Goal: Find specific page/section: Find specific page/section

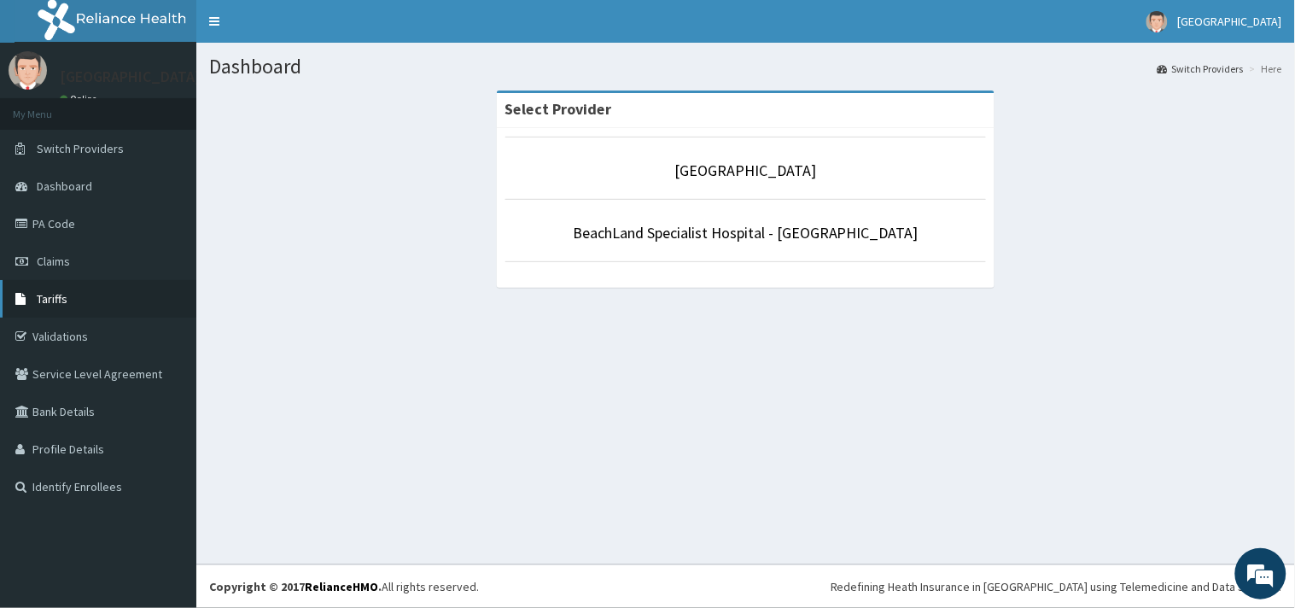
click at [60, 299] on span "Tariffs" at bounding box center [52, 298] width 31 height 15
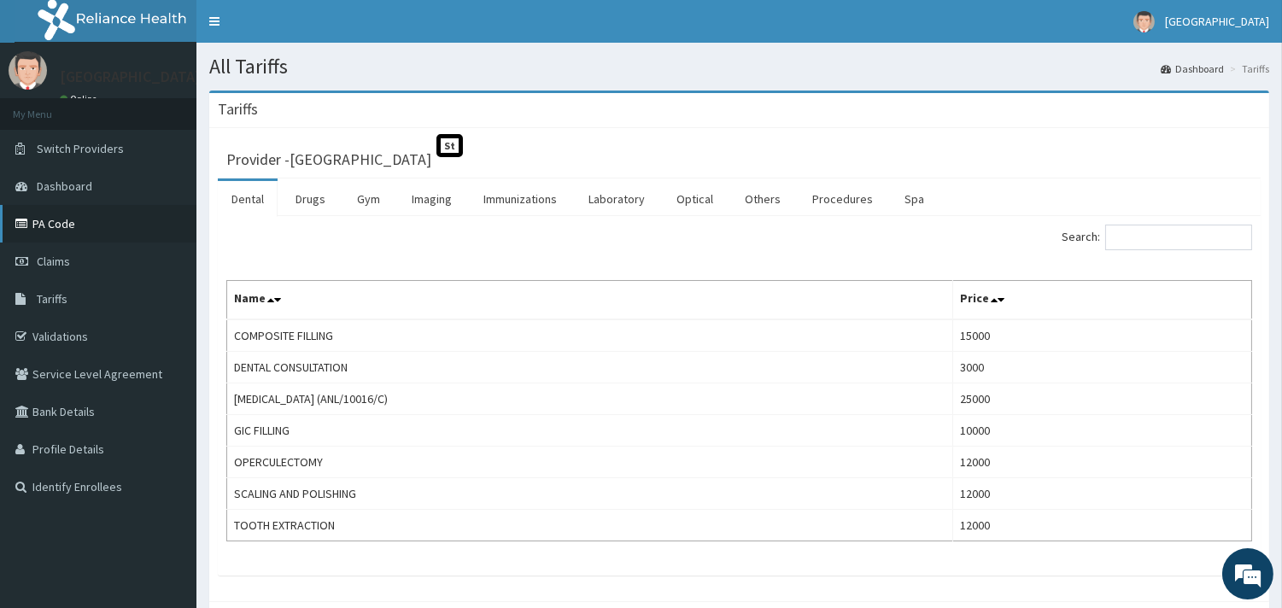
click at [95, 218] on link "PA Code" at bounding box center [98, 224] width 196 height 38
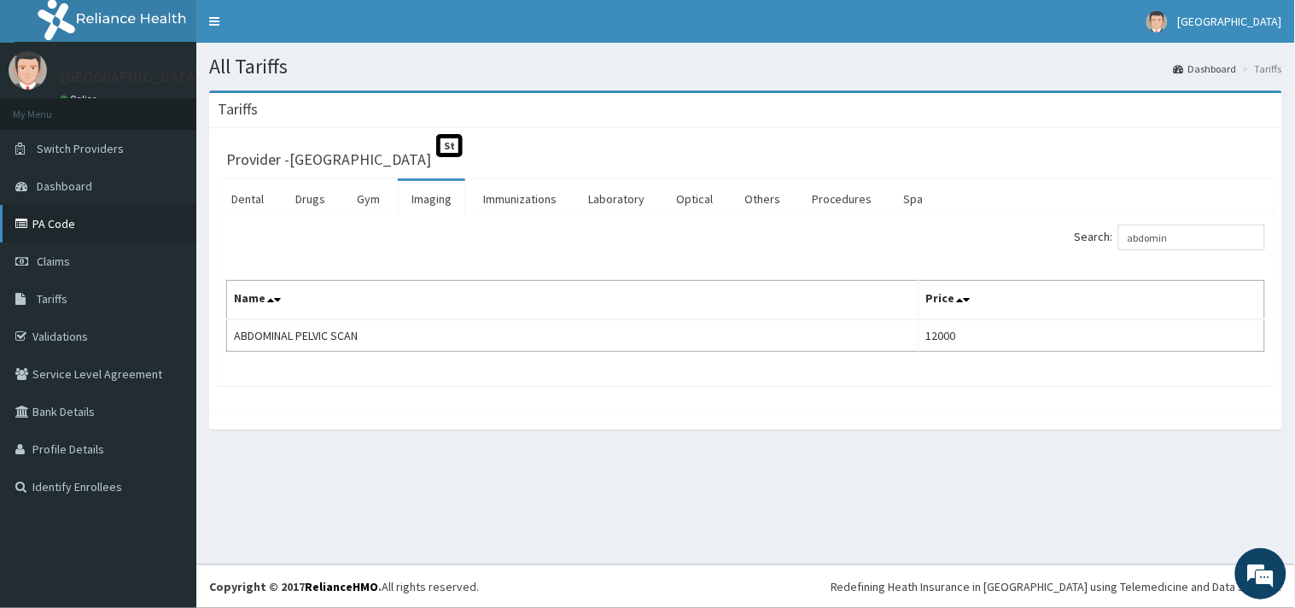
click at [68, 224] on link "PA Code" at bounding box center [98, 224] width 196 height 38
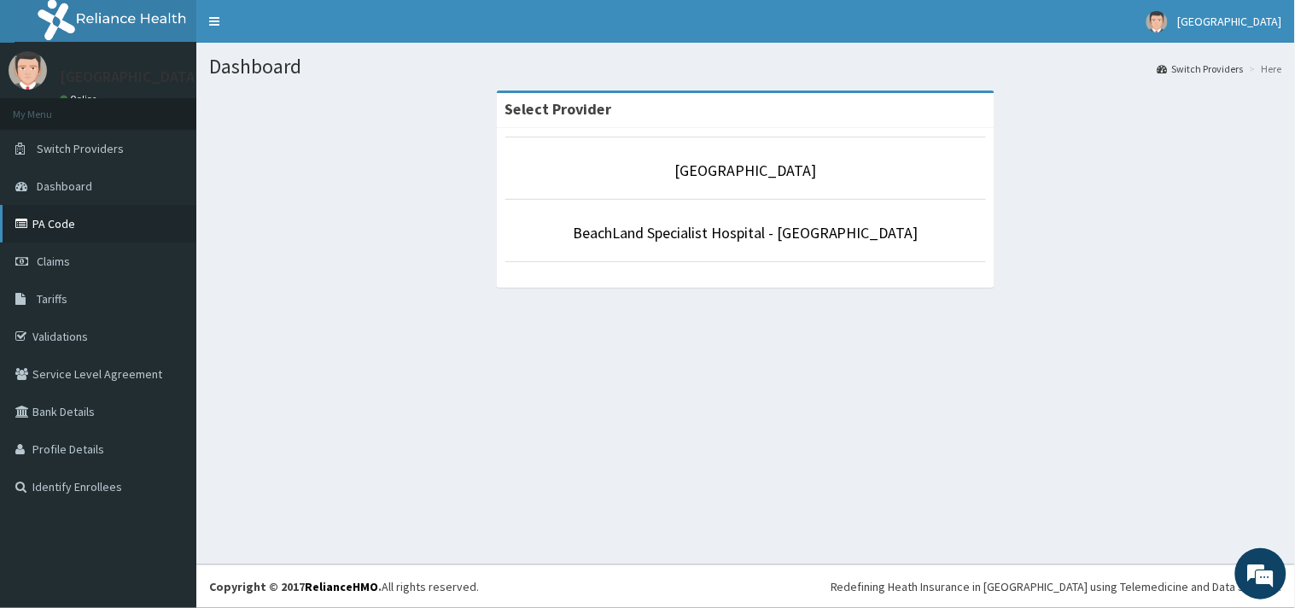
click at [56, 228] on link "PA Code" at bounding box center [98, 224] width 196 height 38
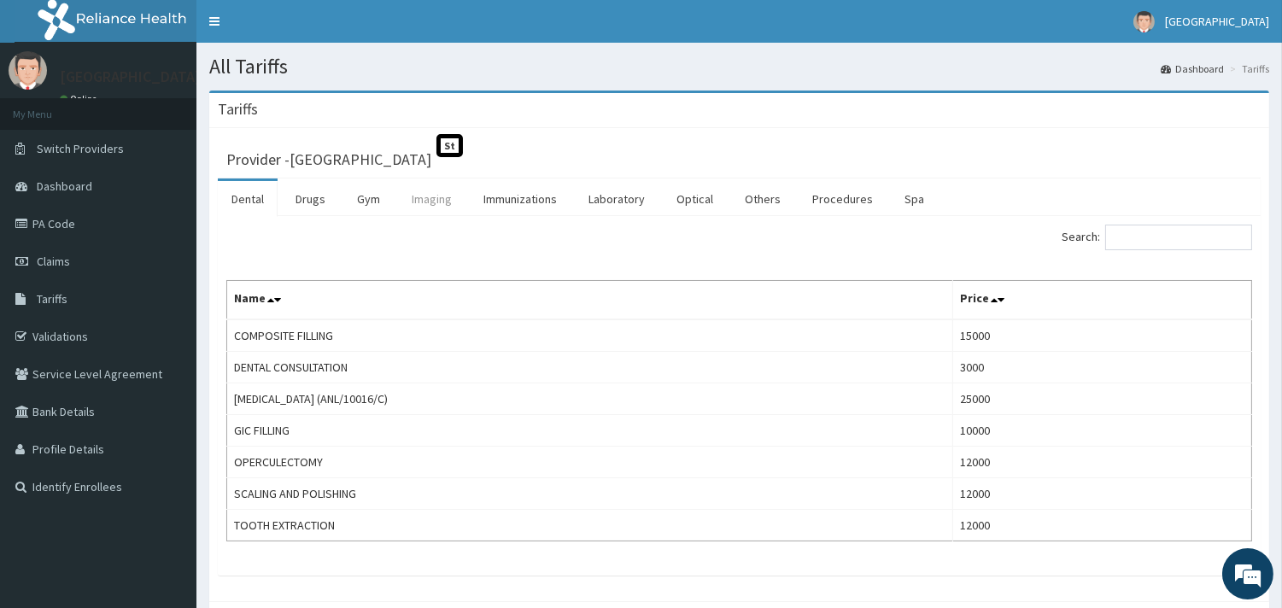
click at [438, 202] on link "Imaging" at bounding box center [431, 199] width 67 height 36
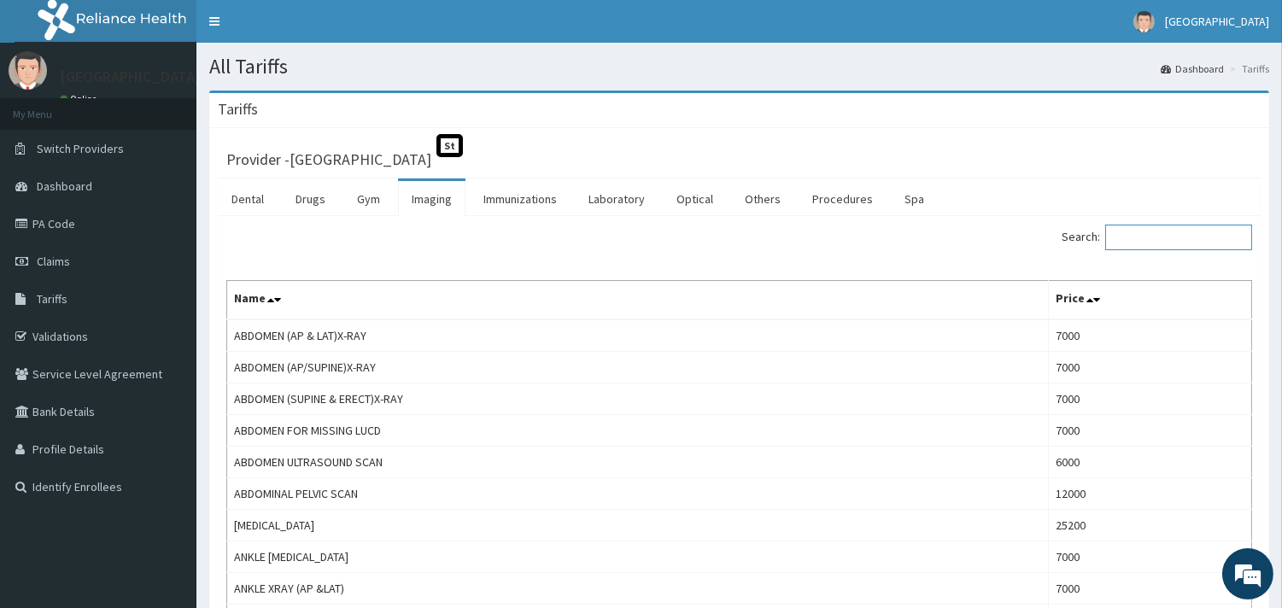
click at [1158, 236] on input "Search:" at bounding box center [1178, 238] width 147 height 26
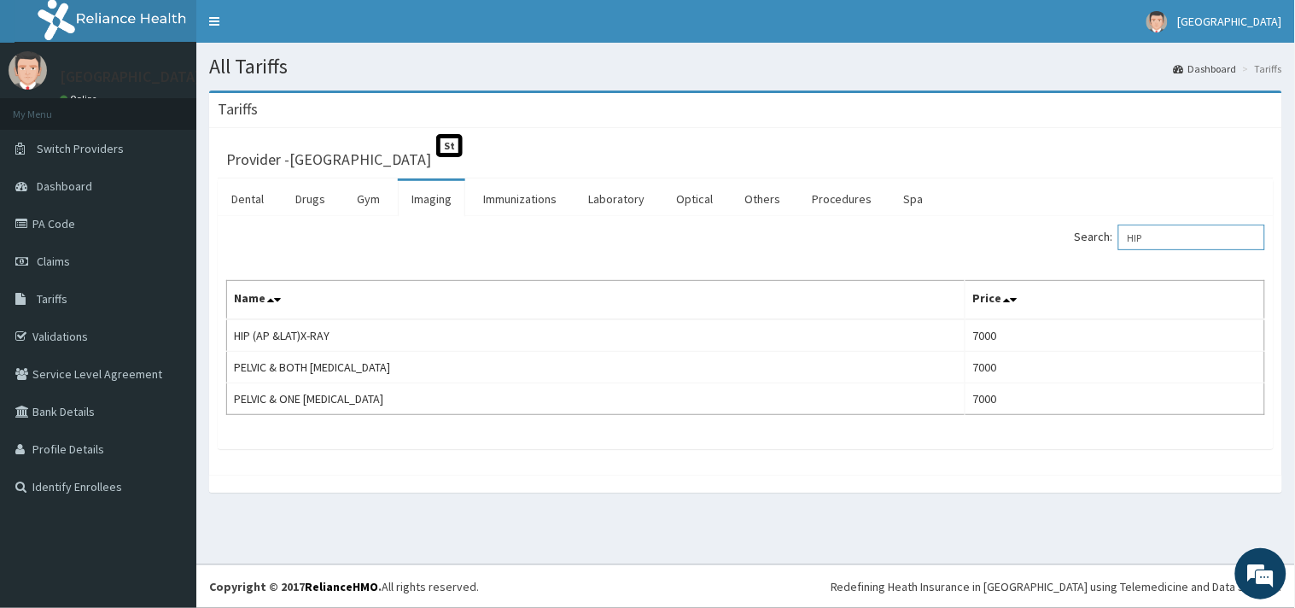
type input "HIP"
